Goal: Transaction & Acquisition: Purchase product/service

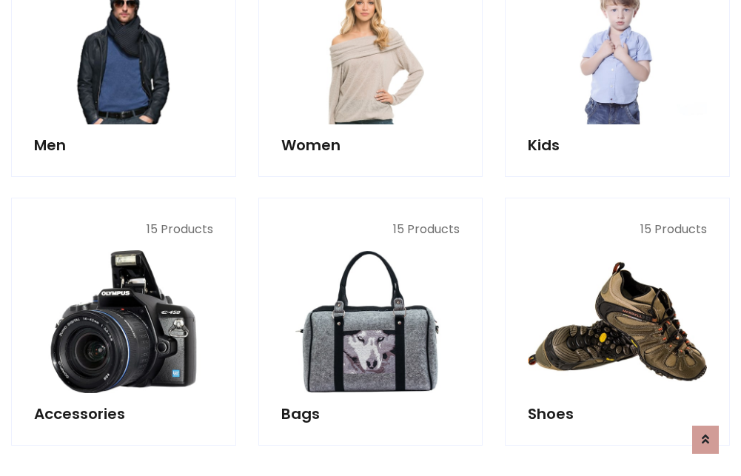
scroll to position [496, 0]
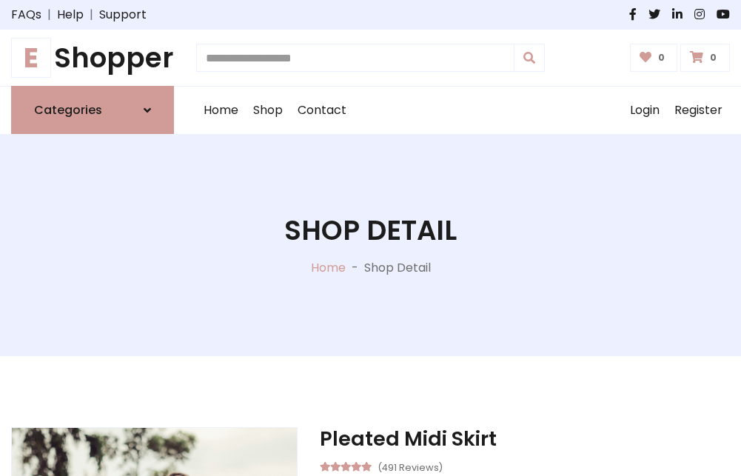
click at [93, 58] on h1 "E Shopper" at bounding box center [92, 57] width 163 height 33
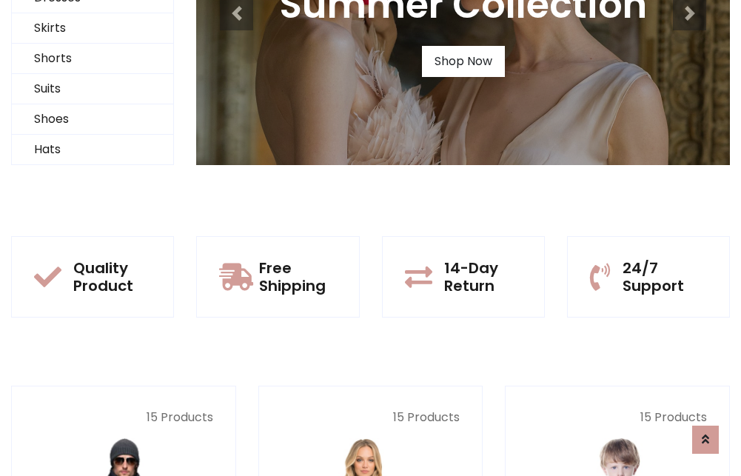
scroll to position [143, 0]
